Goal: Register for event/course

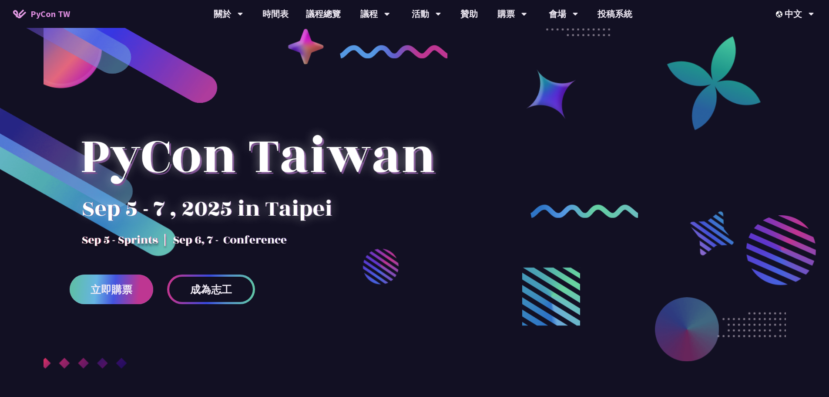
click at [112, 289] on span "立即購票" at bounding box center [112, 289] width 42 height 11
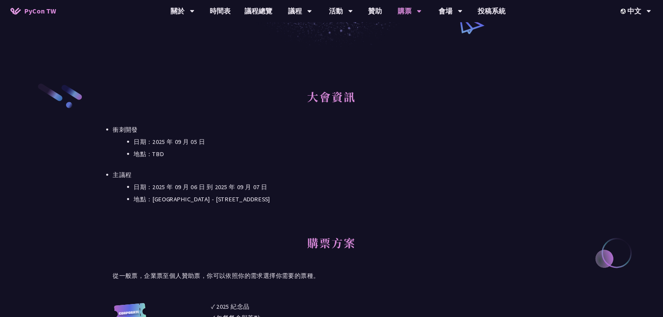
scroll to position [218, 0]
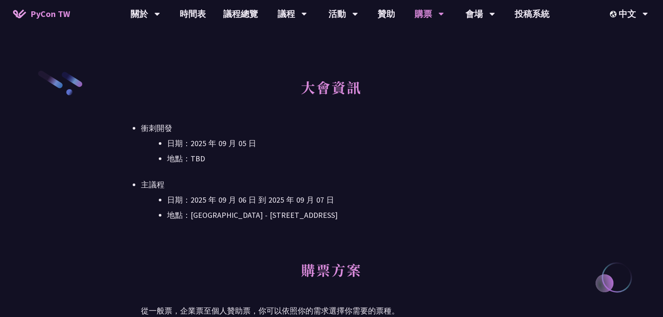
click at [195, 161] on li "地點：TBD" at bounding box center [344, 158] width 355 height 13
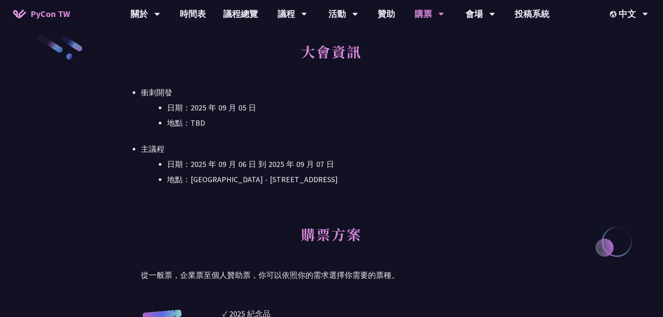
scroll to position [265, 0]
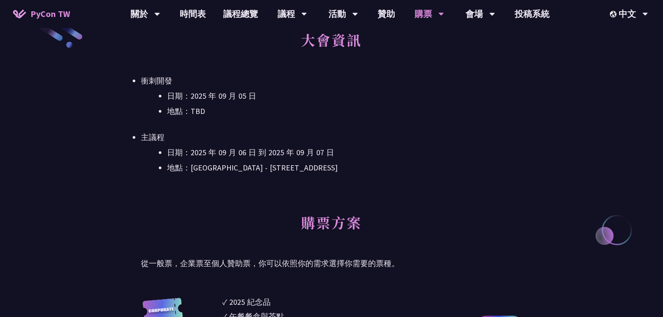
drag, startPoint x: 362, startPoint y: 215, endPoint x: 364, endPoint y: 246, distance: 31.0
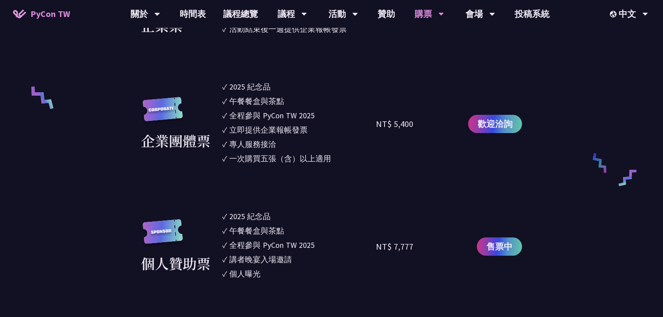
drag, startPoint x: 480, startPoint y: 146, endPoint x: 472, endPoint y: 208, distance: 61.9
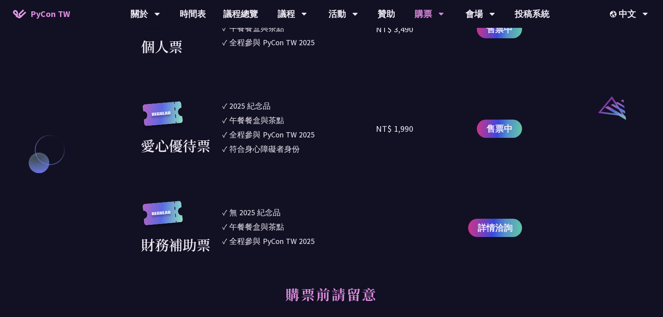
scroll to position [947, 0]
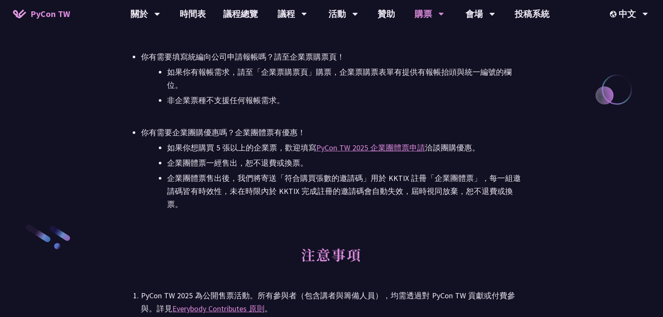
drag, startPoint x: 472, startPoint y: 208, endPoint x: 424, endPoint y: 294, distance: 99.2
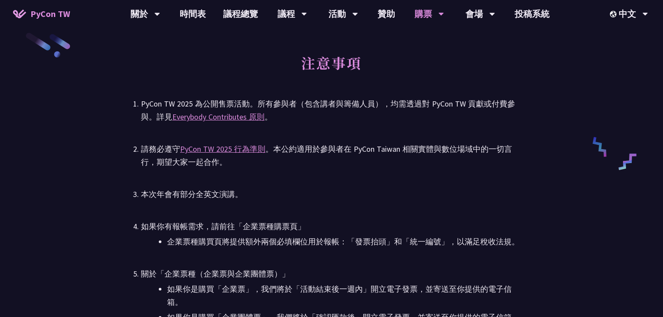
scroll to position [1271, 0]
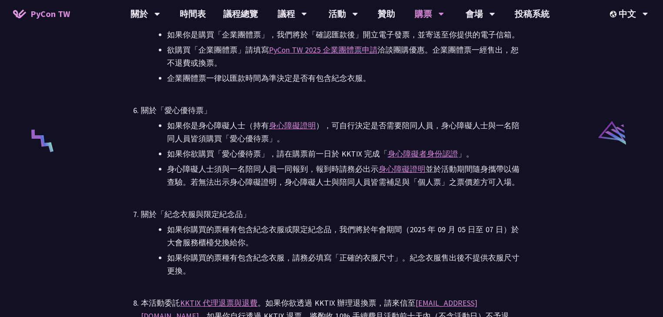
drag, startPoint x: 431, startPoint y: 247, endPoint x: 404, endPoint y: 332, distance: 89.2
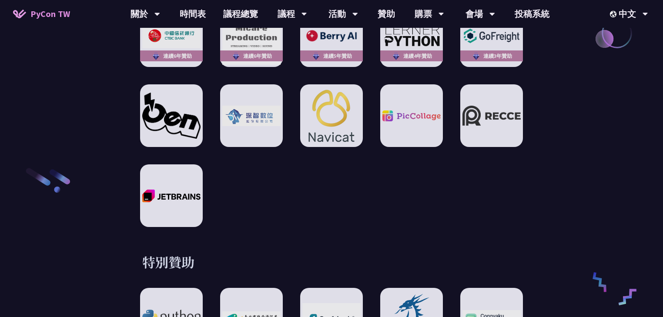
scroll to position [1497, 0]
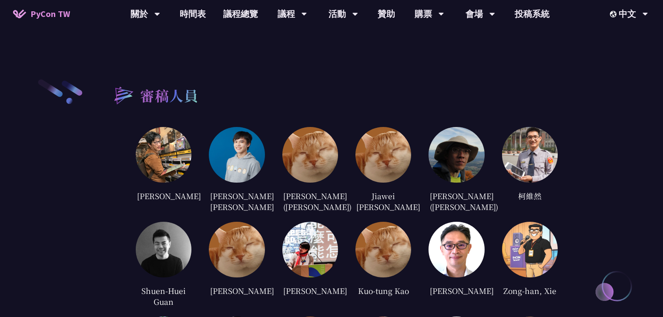
drag, startPoint x: 263, startPoint y: 242, endPoint x: 204, endPoint y: 306, distance: 87.5
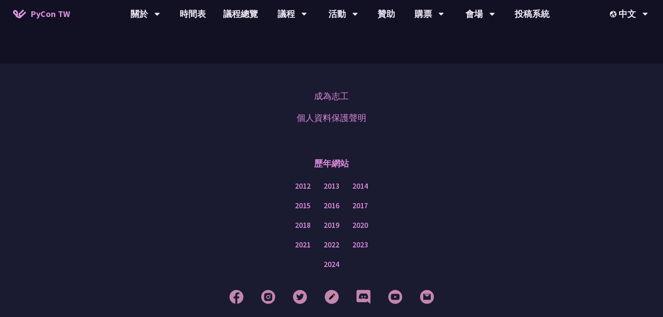
scroll to position [2319, 0]
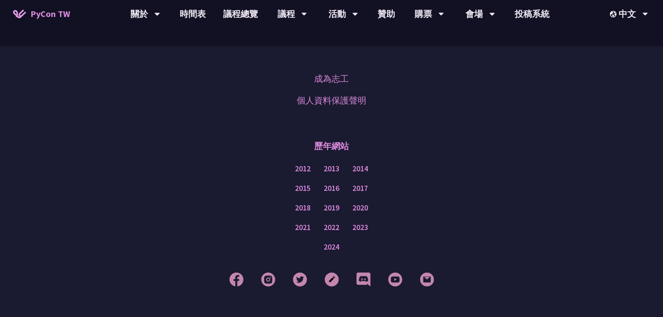
drag, startPoint x: 216, startPoint y: 276, endPoint x: 205, endPoint y: 305, distance: 30.3
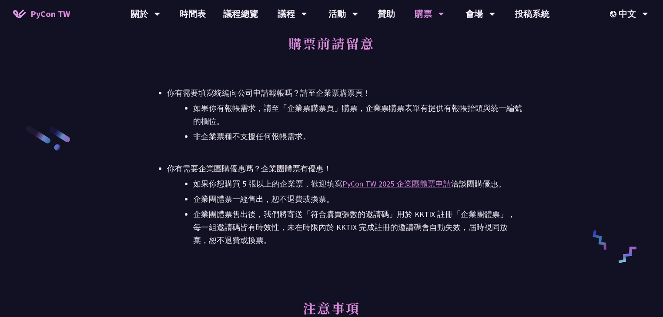
scroll to position [2332, 0]
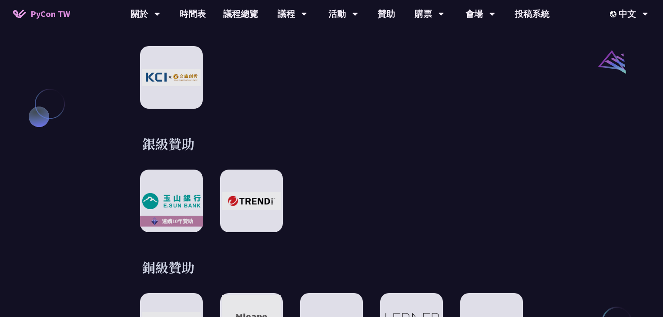
scroll to position [1275, 0]
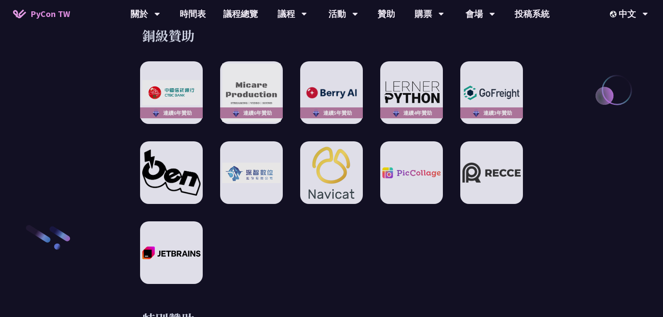
drag, startPoint x: 419, startPoint y: 138, endPoint x: 417, endPoint y: 216, distance: 78.0
